Goal: Information Seeking & Learning: Understand process/instructions

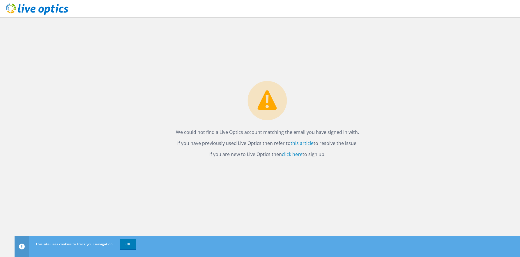
click at [25, 6] on icon at bounding box center [37, 9] width 63 height 12
click at [129, 245] on link "OK" at bounding box center [128, 244] width 16 height 10
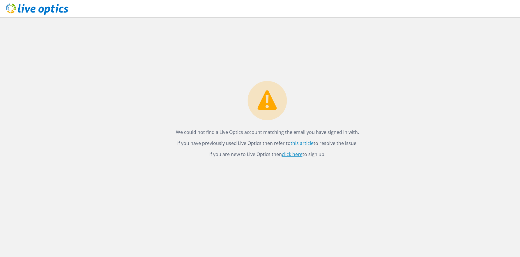
click at [289, 154] on link "click here" at bounding box center [292, 154] width 21 height 6
click at [302, 143] on link "this article" at bounding box center [301, 143] width 23 height 6
